Goal: Find specific page/section: Find specific page/section

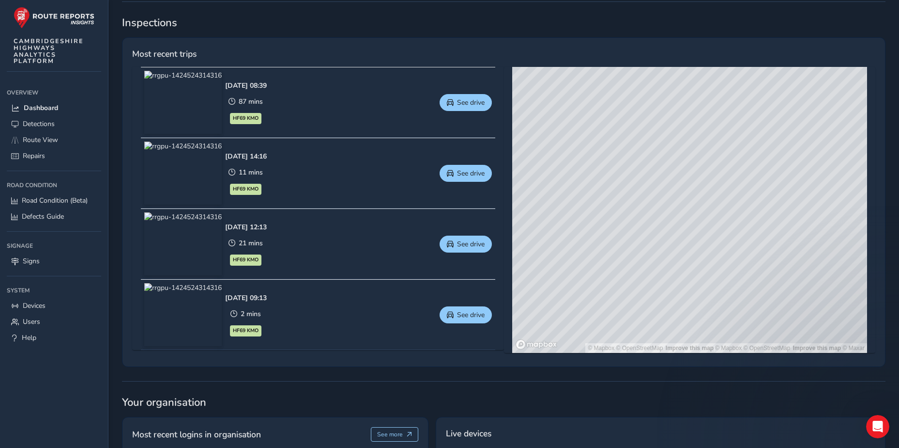
scroll to position [341, 0]
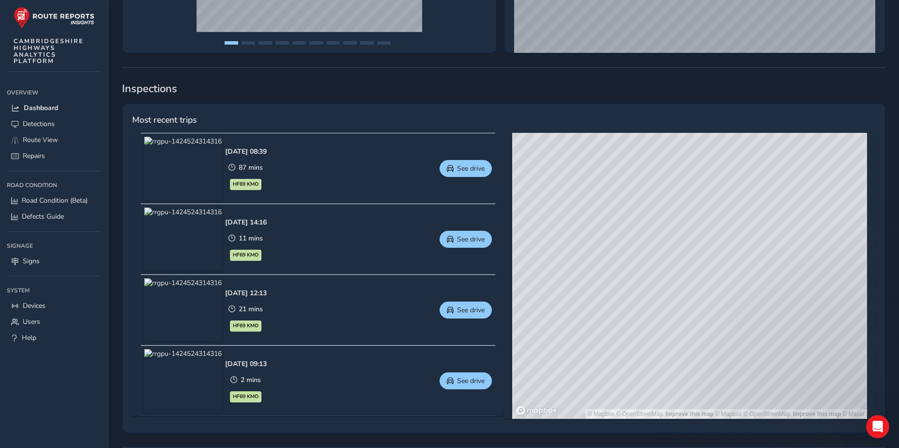
click at [203, 183] on img at bounding box center [182, 168] width 77 height 63
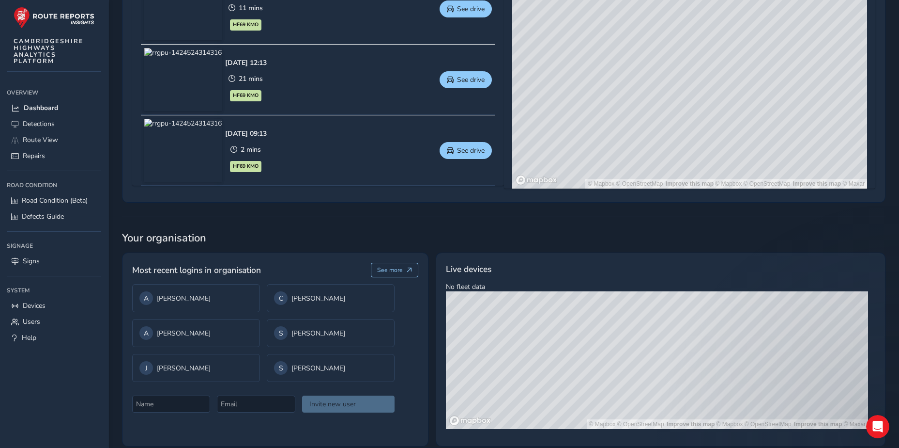
scroll to position [583, 0]
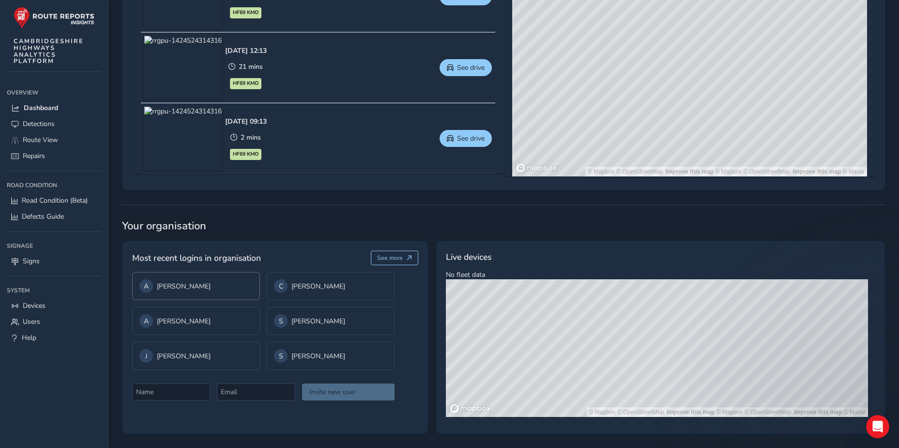
click at [216, 279] on div "A Andy Barham" at bounding box center [195, 286] width 113 height 14
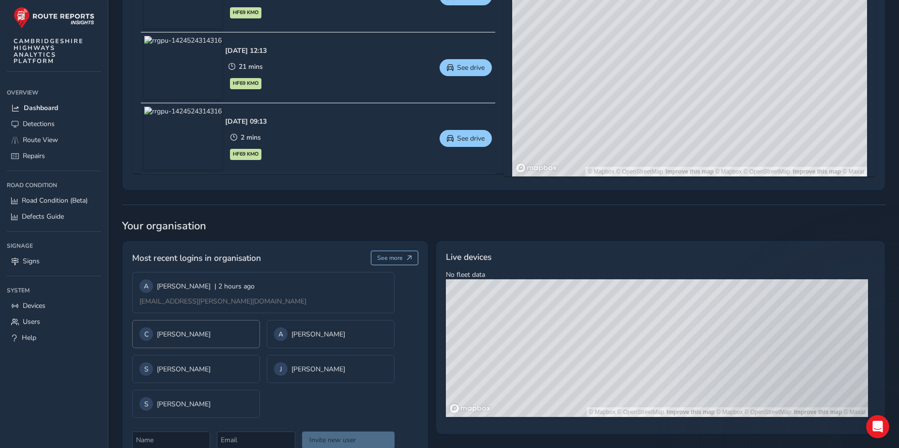
click at [200, 332] on div "C Catriona Morton" at bounding box center [195, 334] width 113 height 14
click at [241, 370] on div "A Anneka Alexander" at bounding box center [195, 369] width 113 height 14
click at [248, 368] on div "S Spencer Thatcher-Gray" at bounding box center [196, 369] width 128 height 28
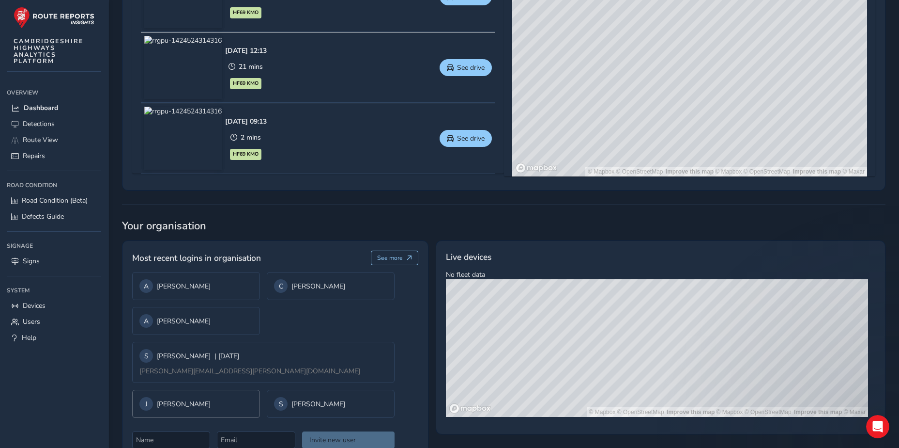
click at [231, 398] on div "J Julie Skinner" at bounding box center [195, 404] width 113 height 14
click at [248, 403] on div "S Steve Nicholson" at bounding box center [196, 403] width 128 height 28
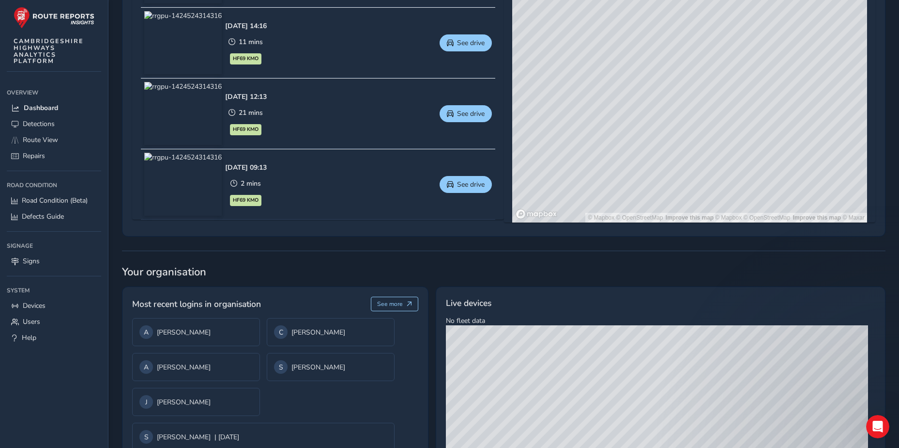
scroll to position [535, 0]
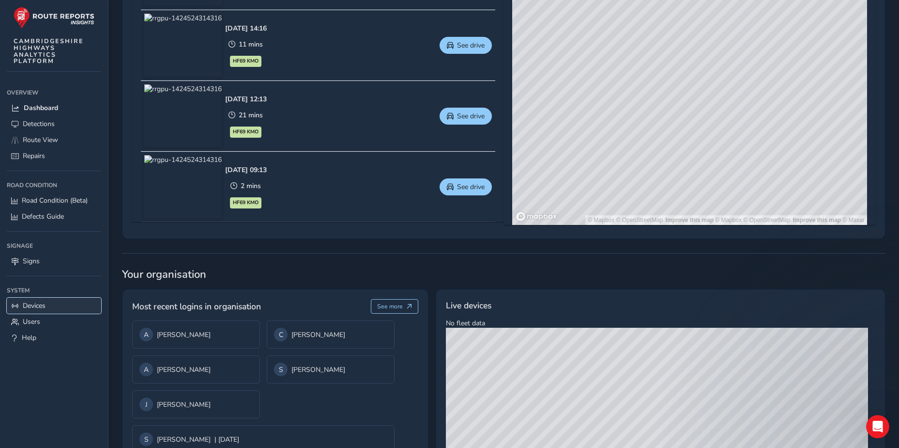
click at [64, 303] on link "Devices" at bounding box center [54, 305] width 94 height 16
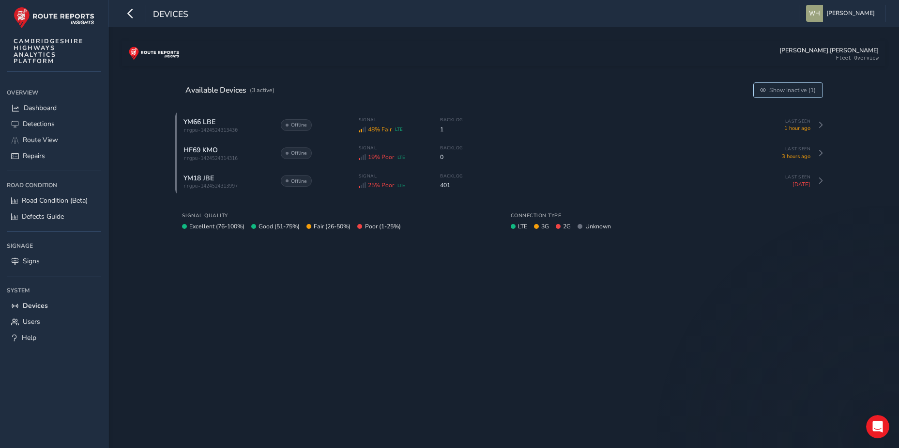
click at [806, 91] on span "Show Inactive (1)" at bounding box center [793, 90] width 46 height 8
